Goal: Transaction & Acquisition: Purchase product/service

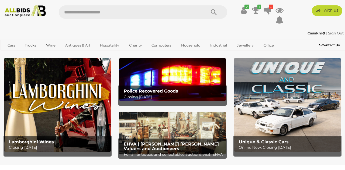
click at [255, 9] on icon at bounding box center [256, 10] width 8 height 10
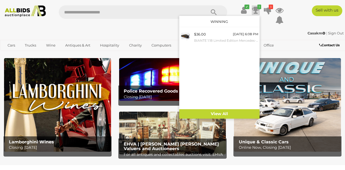
click at [208, 40] on small "BIANTE 1:18 Limited Edition Mercedes- Benz E63 AMG V8 SuperCar - Brand New" at bounding box center [226, 41] width 64 height 6
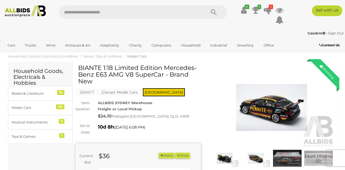
click at [259, 8] on icon "1" at bounding box center [260, 7] width 4 height 5
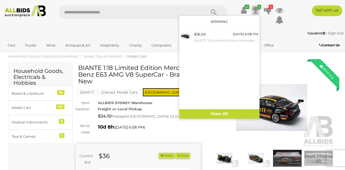
click at [212, 112] on link "View All" at bounding box center [219, 113] width 80 height 9
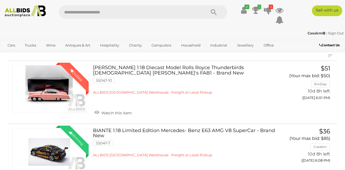
scroll to position [54, 0]
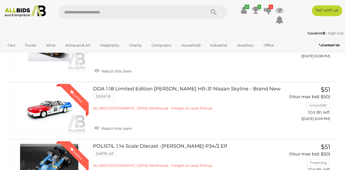
click at [53, 109] on link "Winning Outbid" at bounding box center [49, 111] width 74 height 48
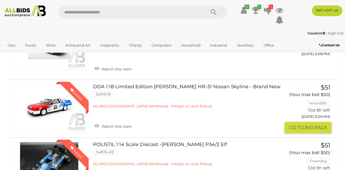
scroll to position [183, 0]
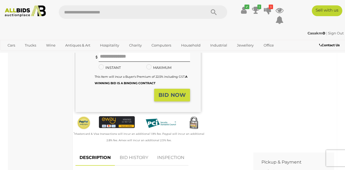
scroll to position [119, 0]
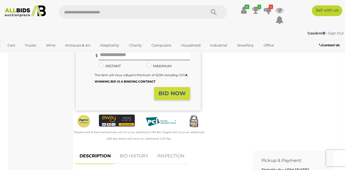
click at [138, 152] on link "BID HISTORY" at bounding box center [134, 157] width 37 height 16
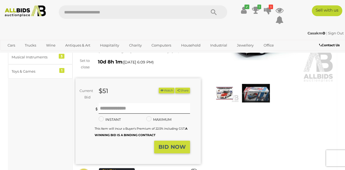
scroll to position [63, 0]
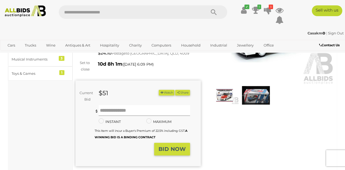
click at [110, 105] on input "text" at bounding box center [144, 110] width 91 height 11
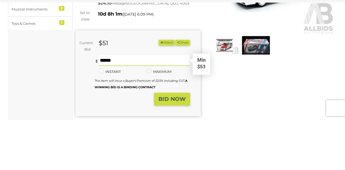
scroll to position [63, 0]
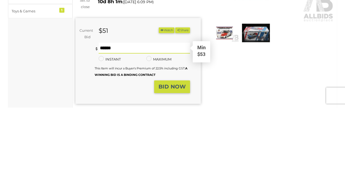
type input "***"
click at [175, 90] on button "Share" at bounding box center [182, 93] width 15 height 6
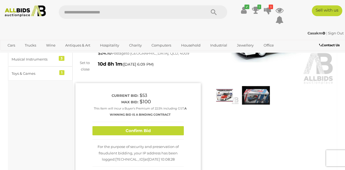
click at [129, 126] on button "Confirm Bid" at bounding box center [138, 130] width 91 height 9
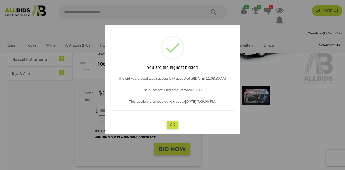
click at [171, 124] on button "OK" at bounding box center [173, 125] width 12 height 8
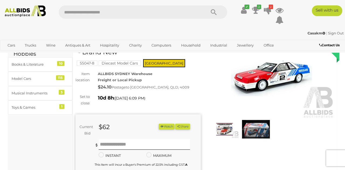
scroll to position [0, 0]
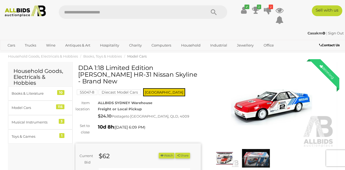
click at [255, 9] on icon at bounding box center [256, 10] width 8 height 10
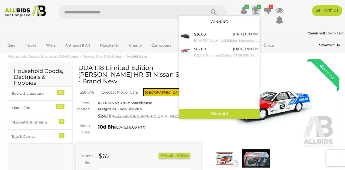
click at [203, 38] on small "BIANTE 1:18 Limited Edition Mercedes- Benz E63 AMG V8 SuperCar - Brand New" at bounding box center [226, 41] width 64 height 6
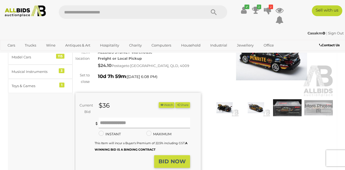
click at [109, 124] on input "text" at bounding box center [144, 123] width 91 height 11
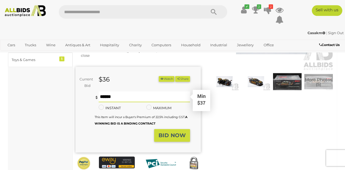
scroll to position [77, 0]
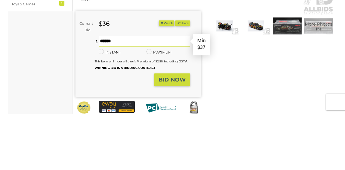
type input "***"
click at [175, 77] on button "Share" at bounding box center [182, 80] width 15 height 6
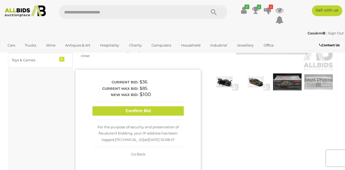
click at [131, 113] on button "Confirm Bid" at bounding box center [138, 111] width 91 height 9
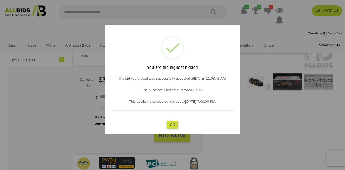
click at [172, 125] on button "OK" at bounding box center [173, 125] width 12 height 8
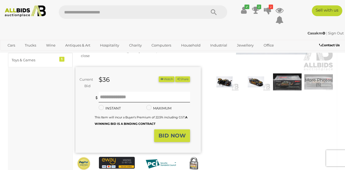
click at [268, 7] on icon at bounding box center [268, 10] width 8 height 10
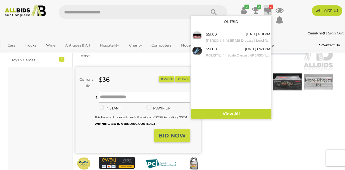
click at [225, 112] on link "View All" at bounding box center [231, 113] width 80 height 9
